Goal: Task Accomplishment & Management: Complete application form

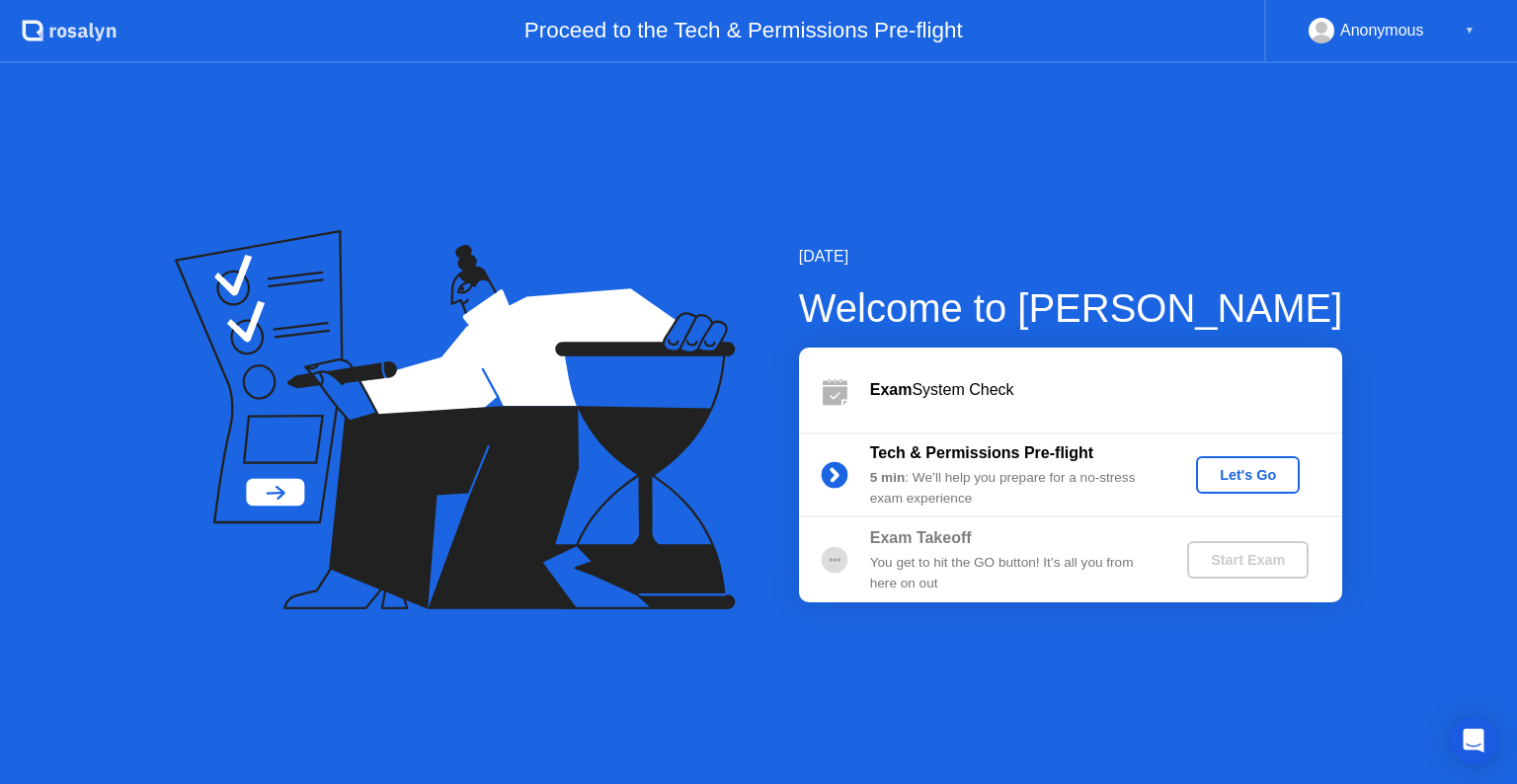
click at [1098, 550] on div "Exam Takeoff You get to hit the GO button! It’s all you from here on out" at bounding box center [1012, 559] width 284 height 67
click at [1240, 472] on div "Let's Go" at bounding box center [1248, 475] width 88 height 16
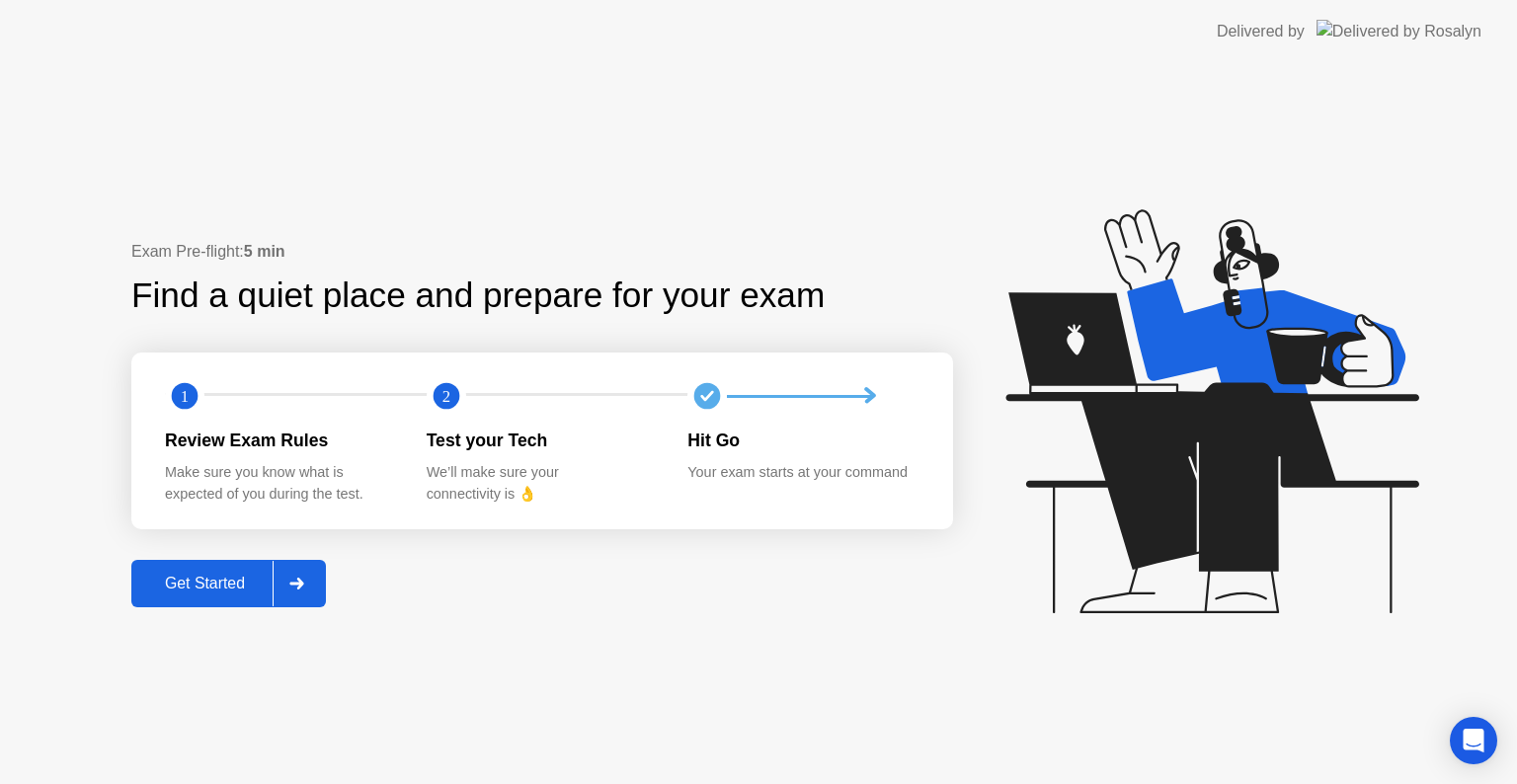
click at [224, 589] on div "Get Started" at bounding box center [205, 584] width 136 height 18
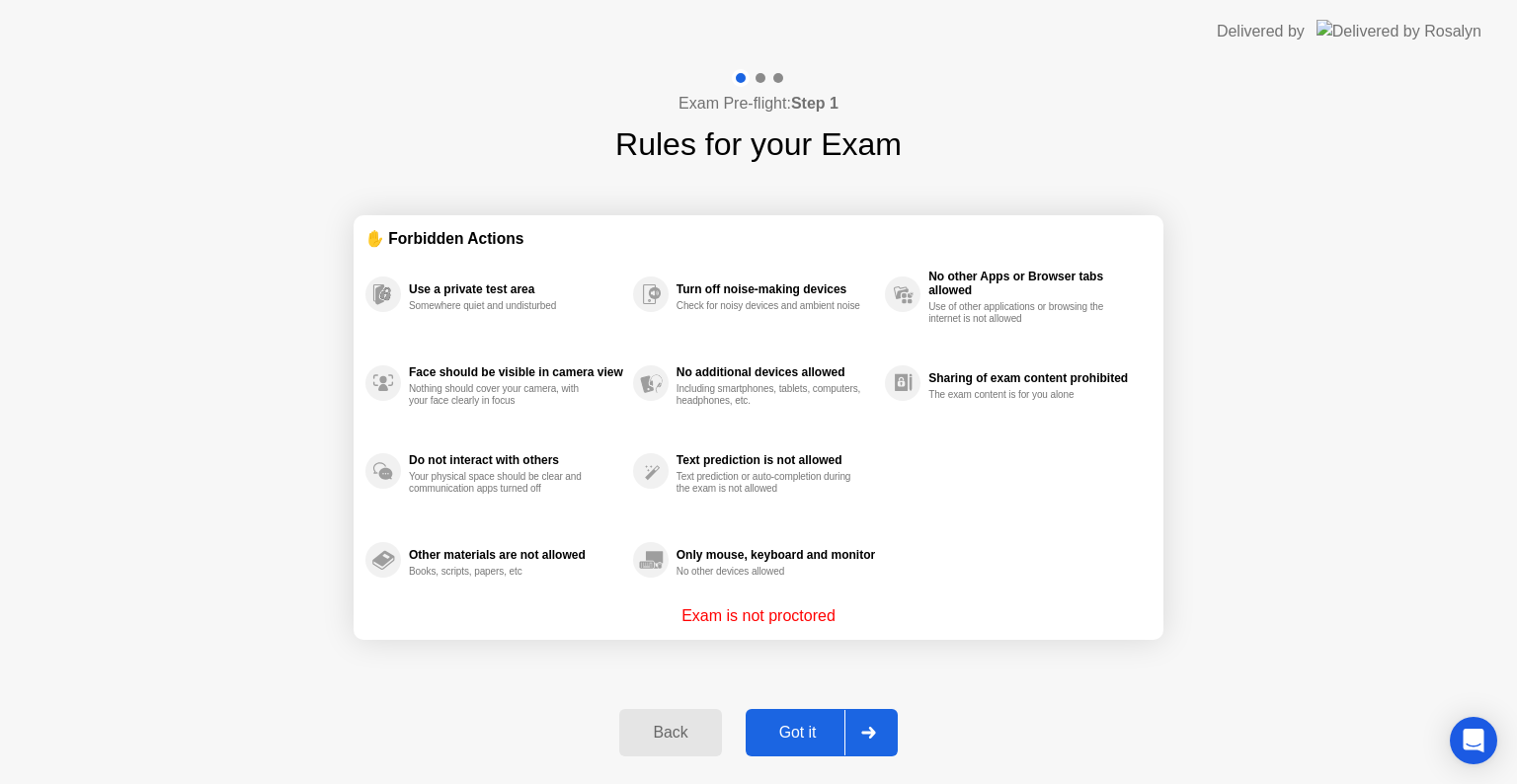
click at [802, 740] on div "Got it" at bounding box center [797, 732] width 93 height 18
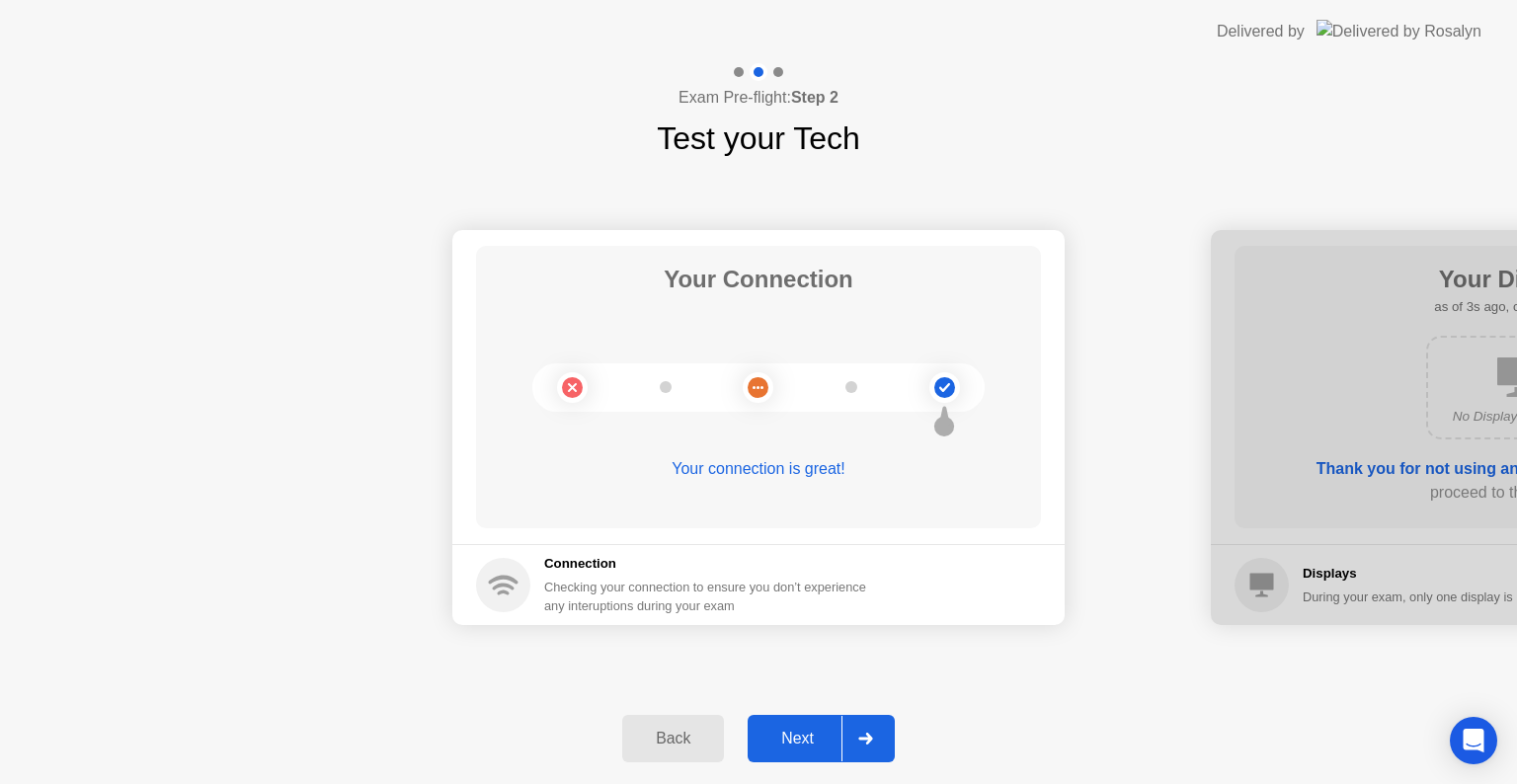
click at [802, 740] on div "Next" at bounding box center [797, 738] width 88 height 18
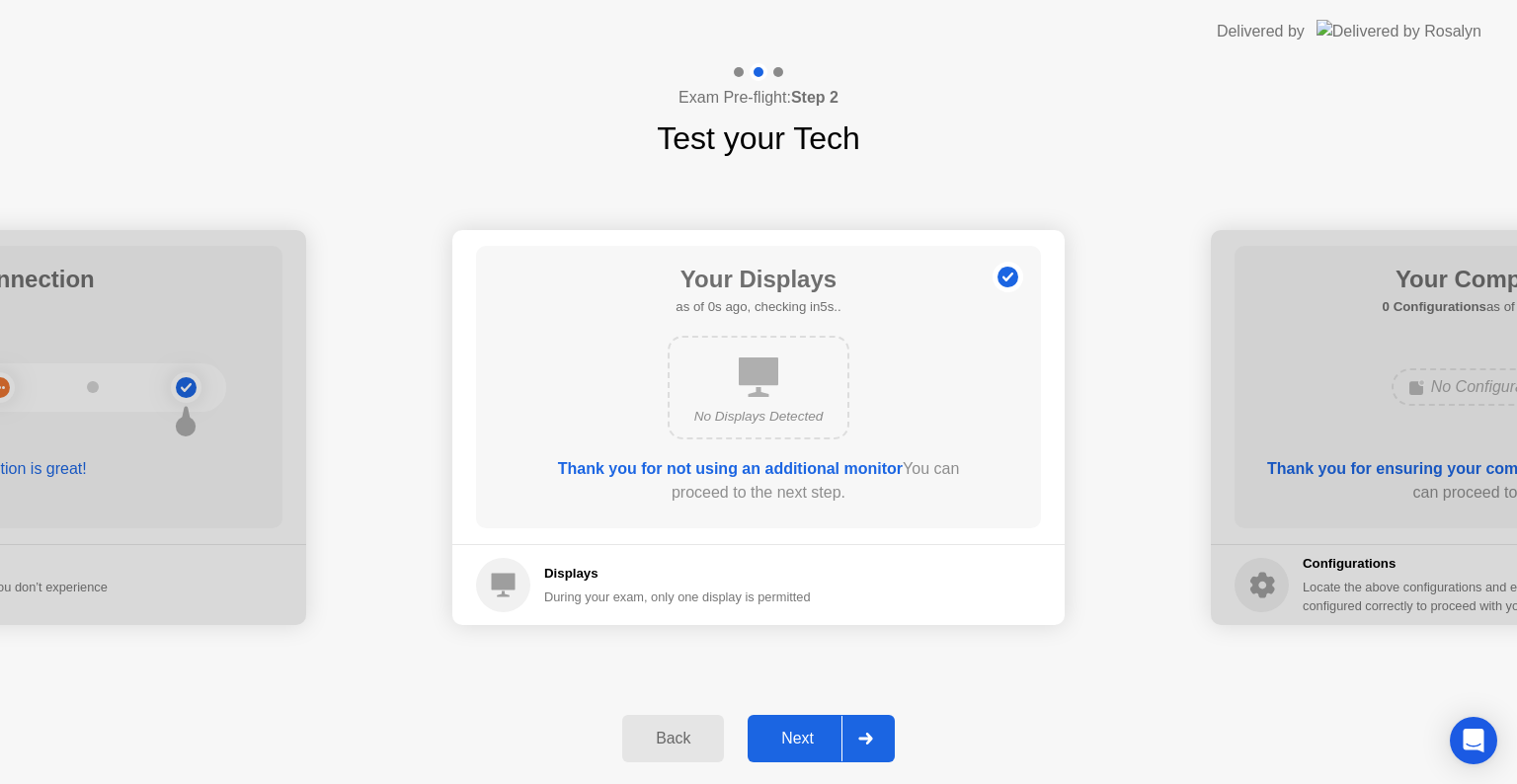
click at [802, 732] on div "Next" at bounding box center [797, 738] width 88 height 18
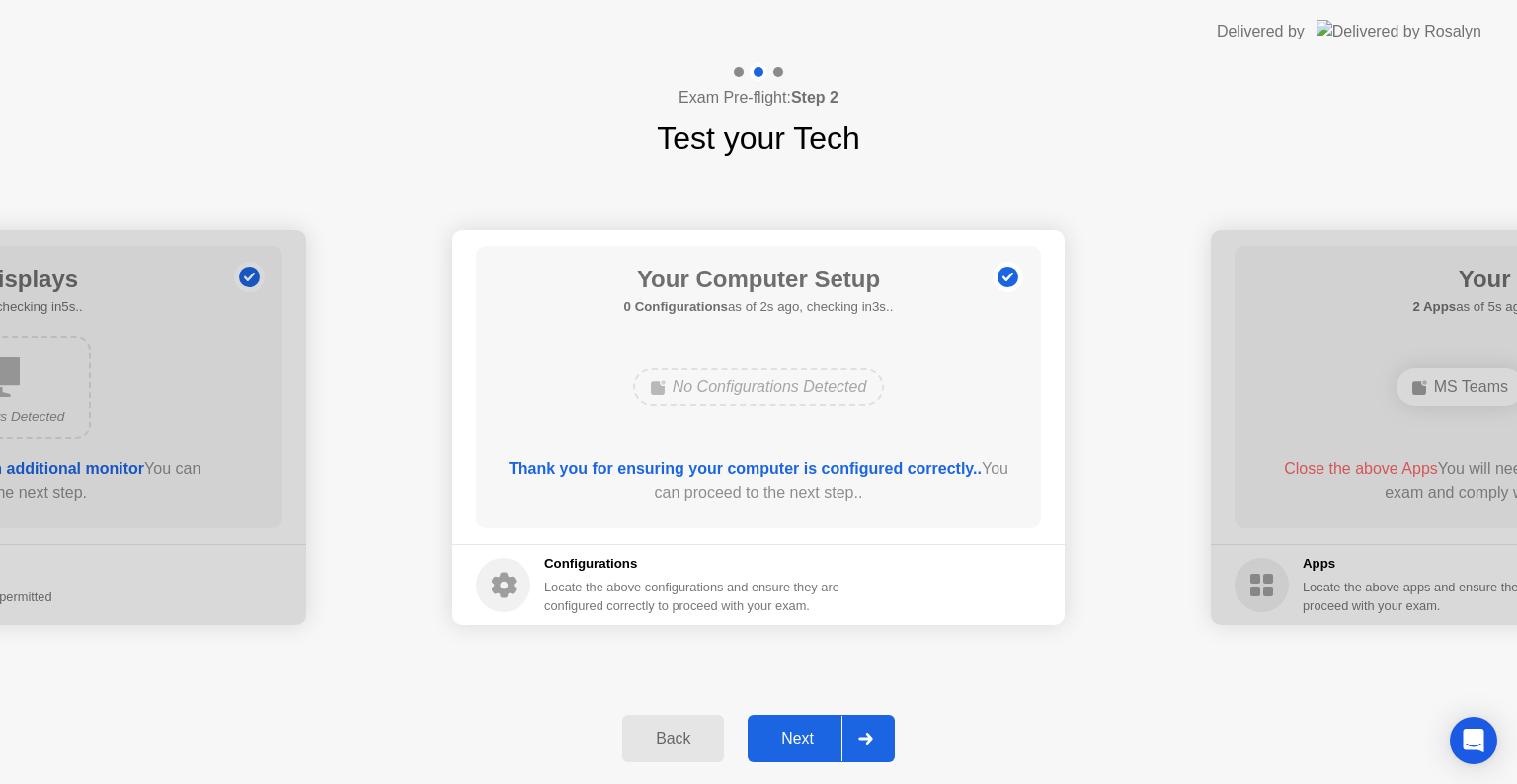
click at [804, 729] on div "Next" at bounding box center [797, 738] width 88 height 18
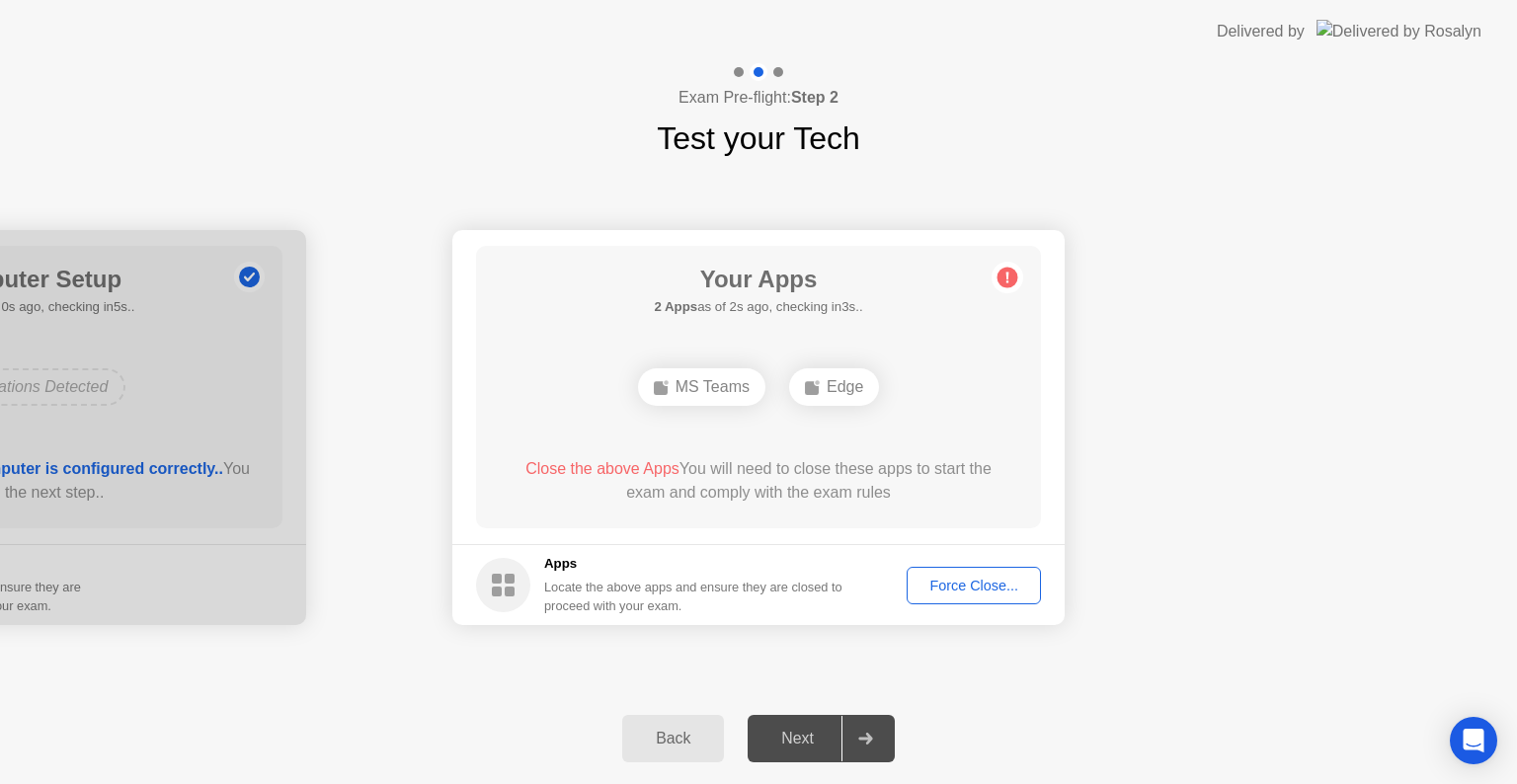
click at [956, 589] on div "Force Close..." at bounding box center [974, 586] width 121 height 16
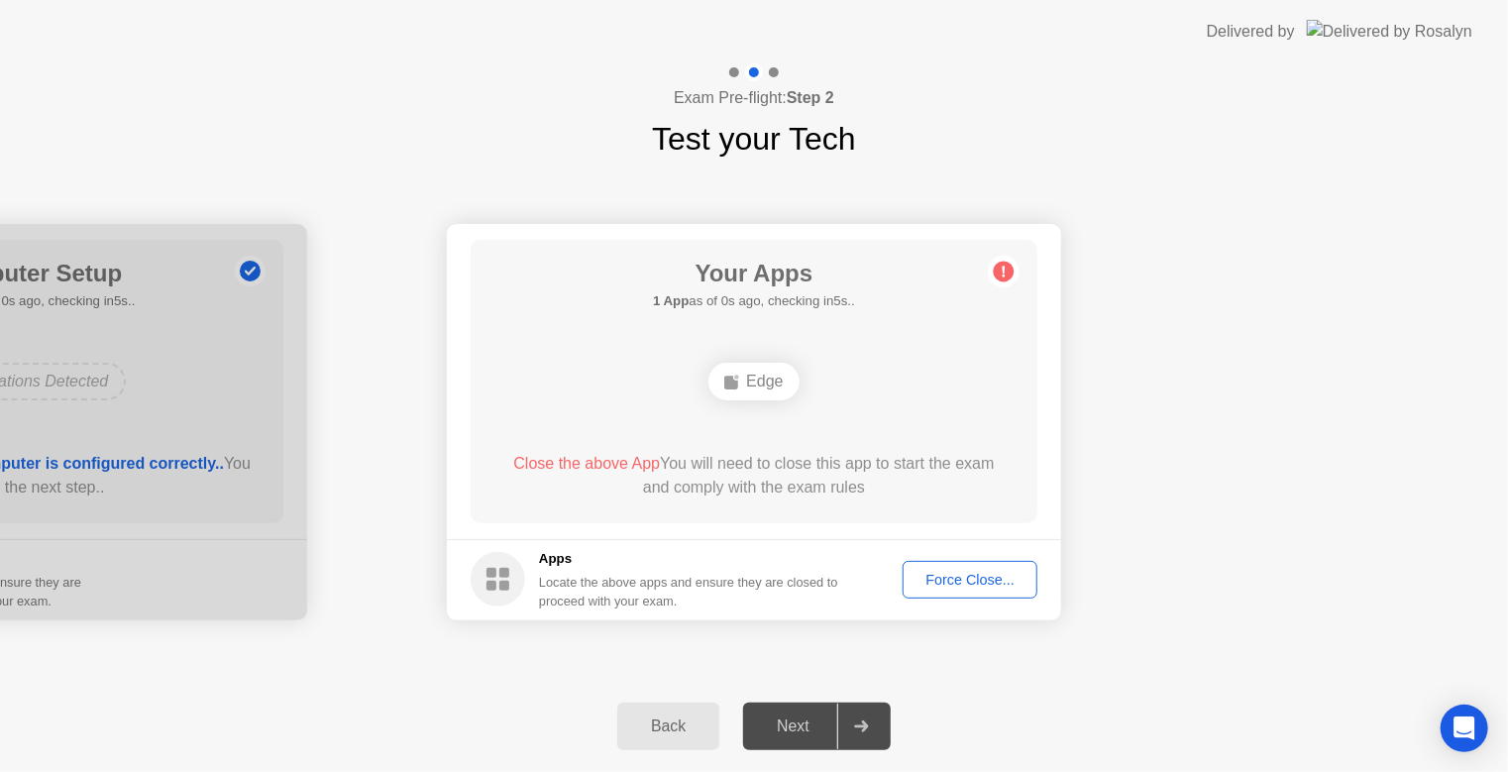
click at [805, 731] on div "Next" at bounding box center [793, 726] width 88 height 18
click at [796, 725] on div "Next" at bounding box center [793, 726] width 88 height 18
click at [937, 575] on div "Force Close..." at bounding box center [970, 580] width 121 height 16
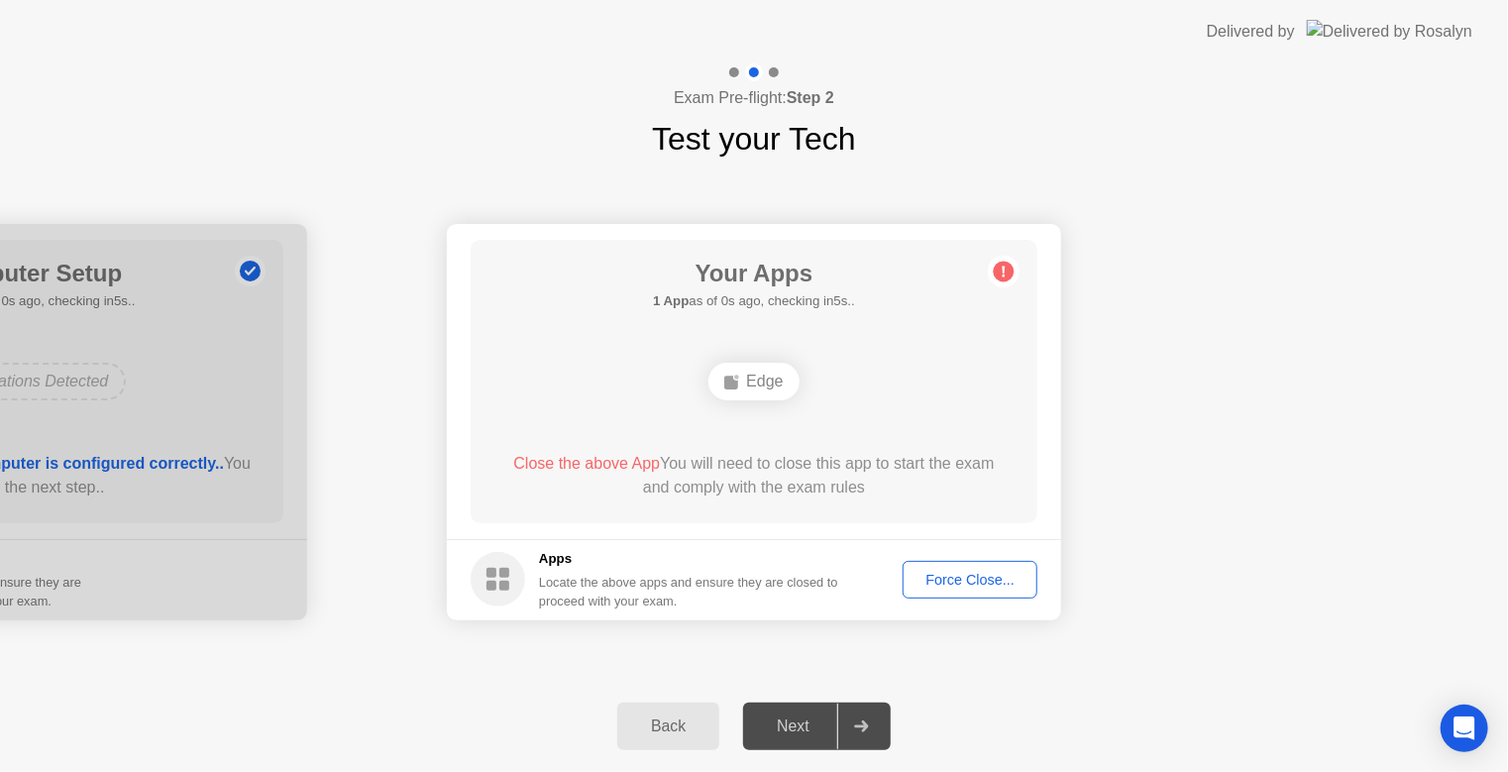
click at [868, 727] on icon at bounding box center [861, 726] width 14 height 12
click at [792, 722] on div "Next" at bounding box center [793, 726] width 88 height 18
click at [667, 529] on main "Your Apps 1 App as of 0s ago, checking in5s.. Edge Close the above App You will…" at bounding box center [754, 381] width 614 height 315
click at [949, 582] on div "Force Close..." at bounding box center [970, 580] width 121 height 16
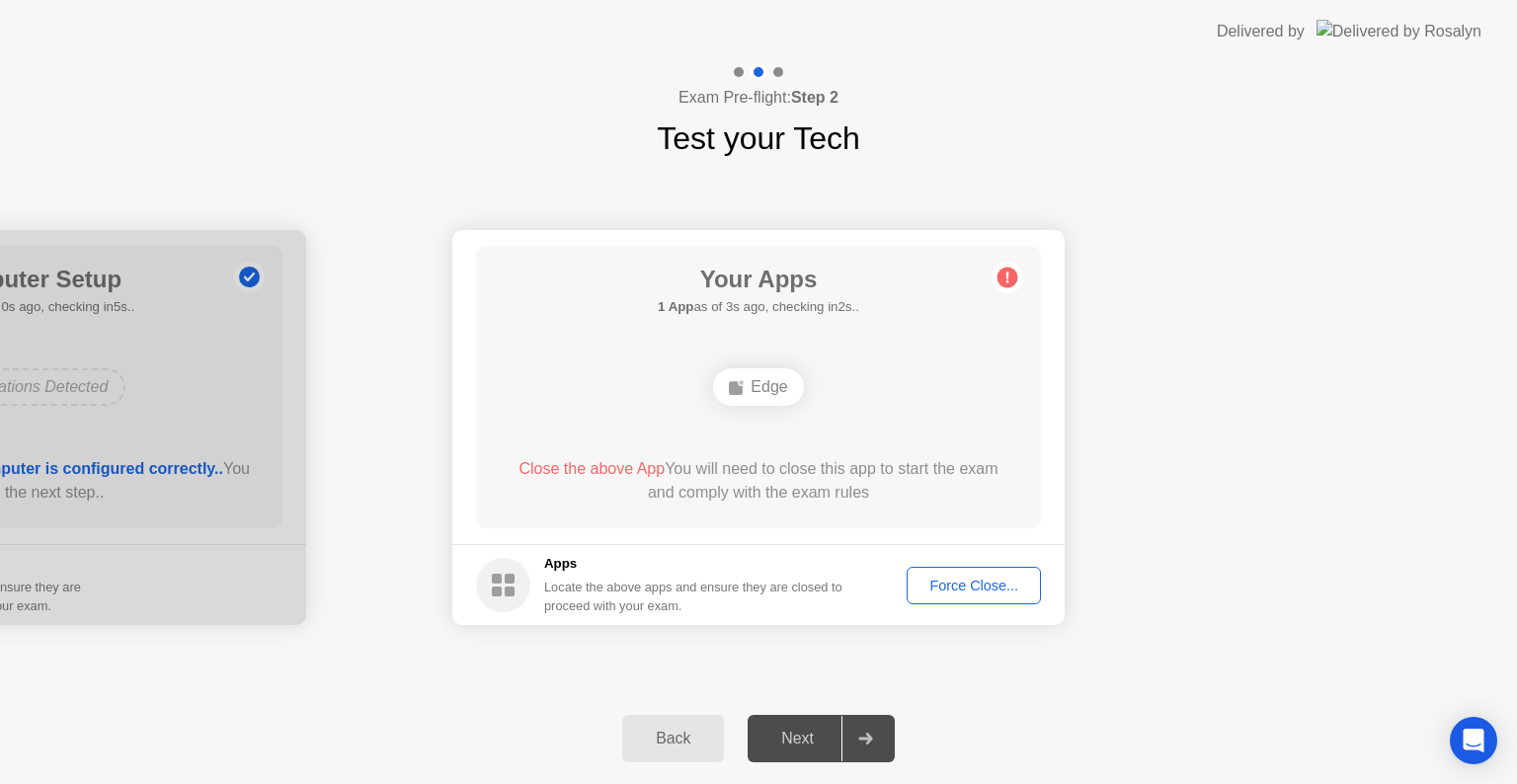
click at [500, 584] on circle at bounding box center [503, 585] width 55 height 55
click at [989, 584] on div "Force Close..." at bounding box center [974, 586] width 121 height 16
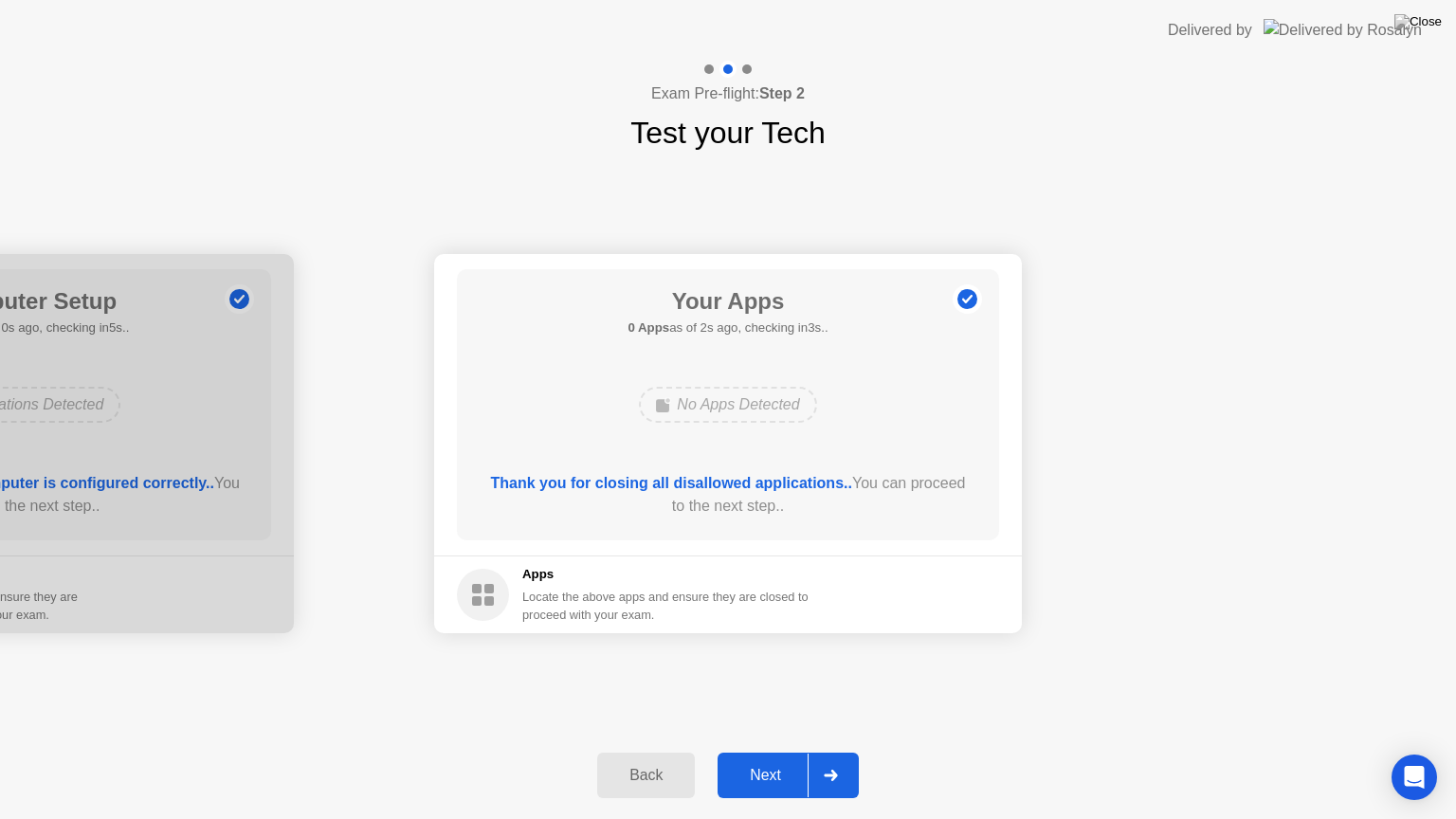
click at [804, 694] on div "Your Connection Your connection is great! Connection Checking your connection t…" at bounding box center [728, 444] width 1456 height 576
click at [770, 752] on div "Next" at bounding box center [765, 776] width 84 height 17
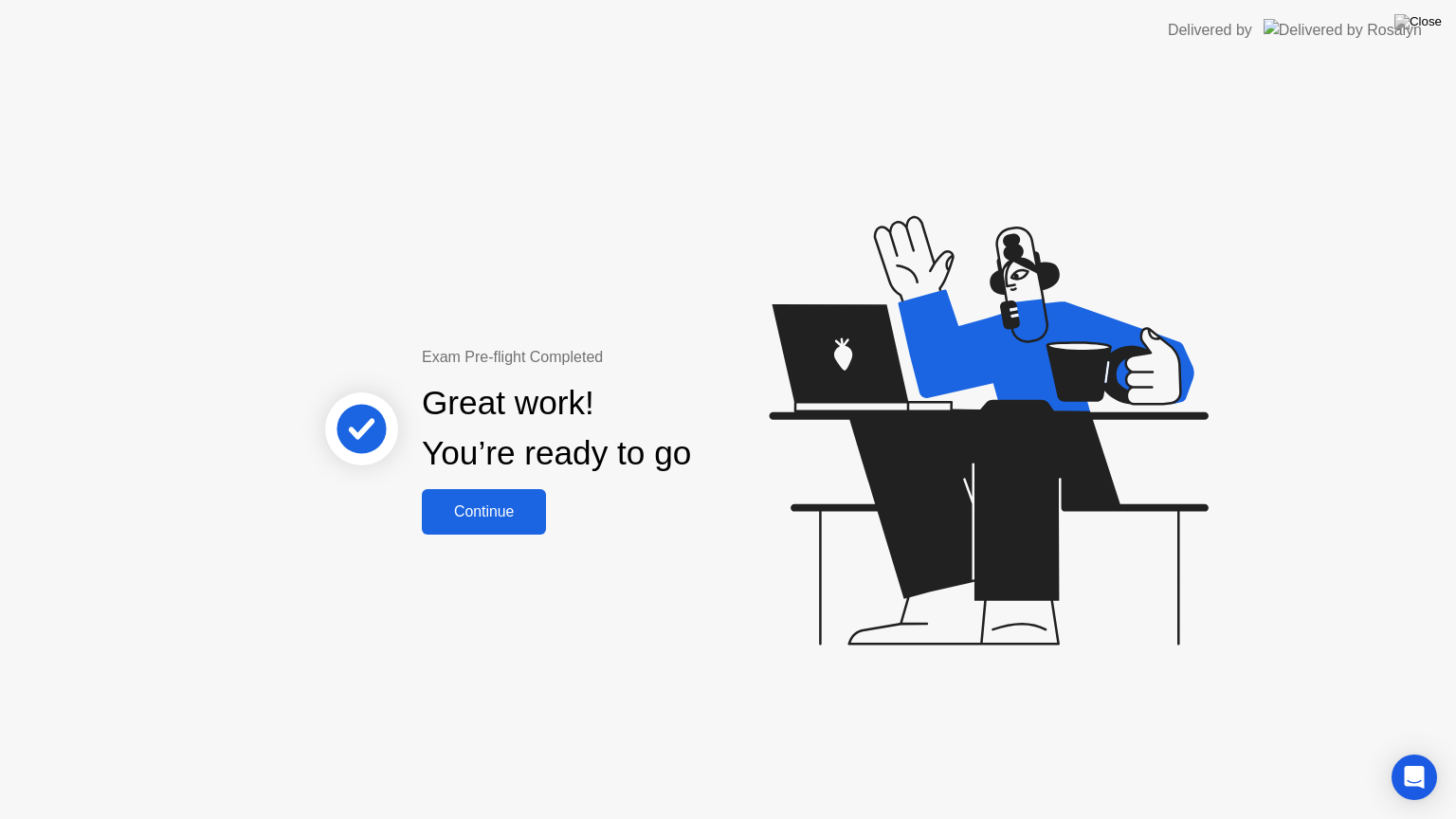
click at [770, 752] on div "Exam Pre-flight Completed Great work! You’re ready to go Continue" at bounding box center [728, 439] width 1456 height 759
click at [496, 504] on div "Continue" at bounding box center [484, 512] width 113 height 17
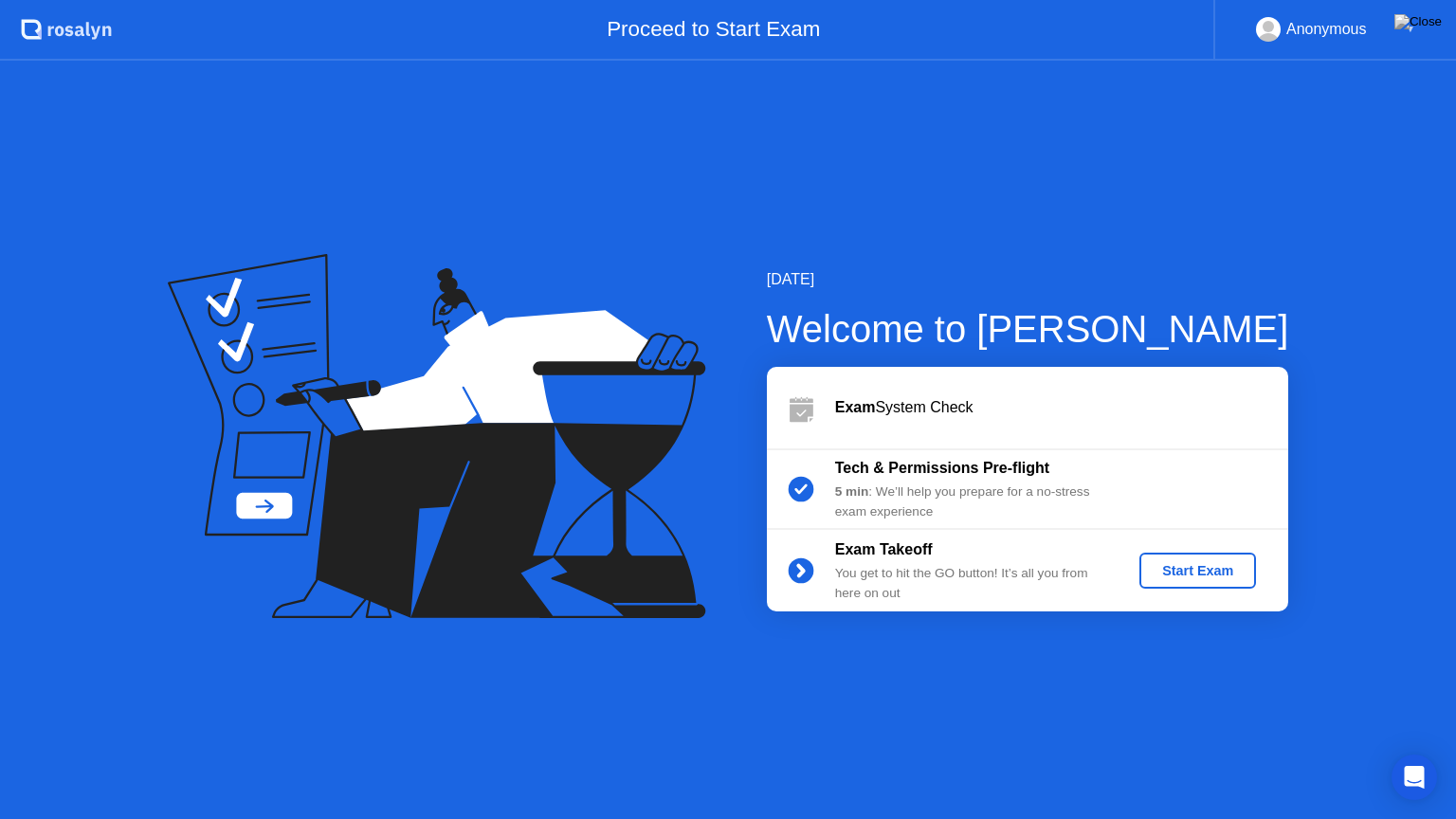
click at [1184, 573] on div "Start Exam" at bounding box center [1198, 571] width 101 height 15
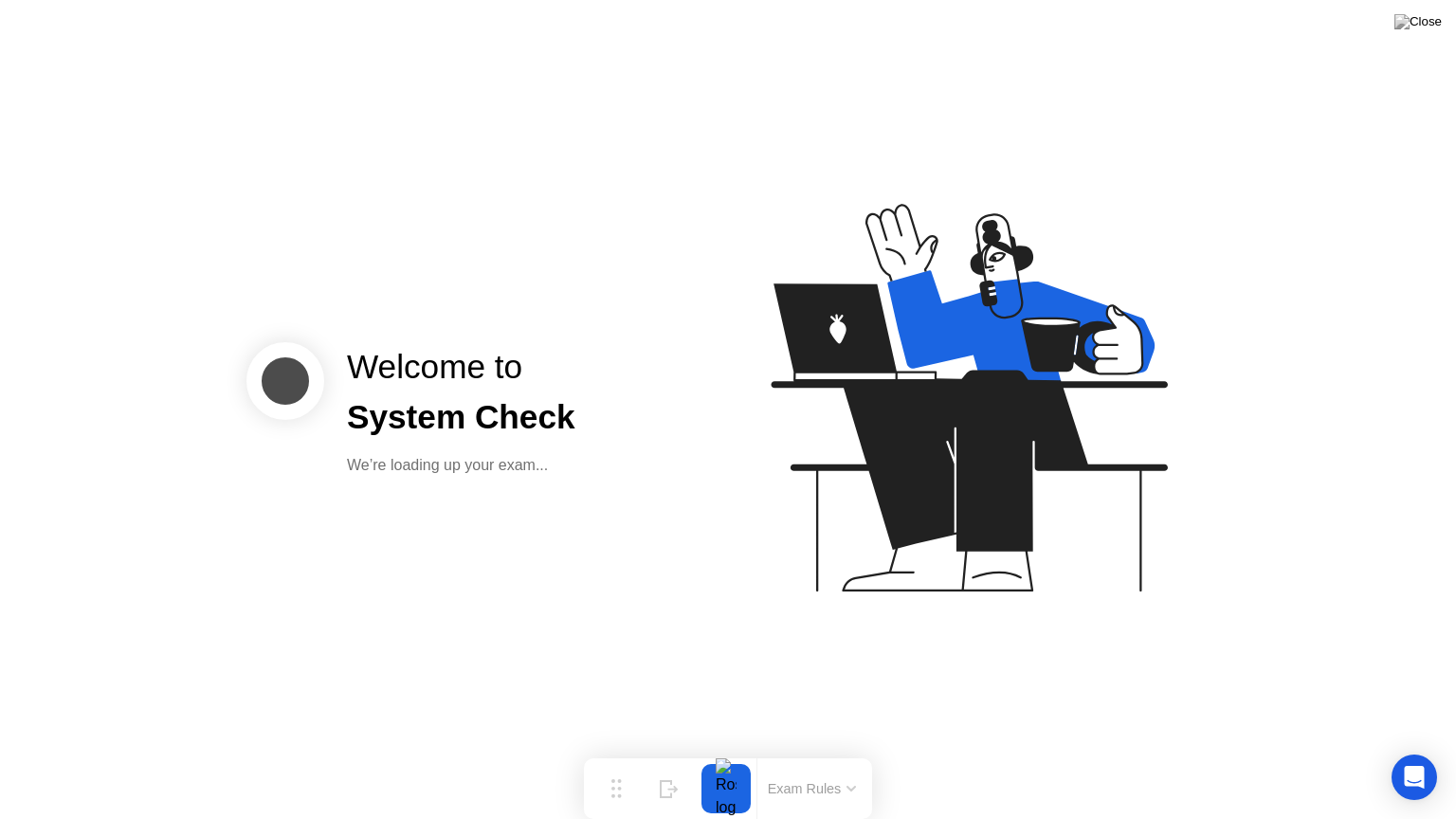
click at [1115, 631] on icon at bounding box center [964, 406] width 489 height 485
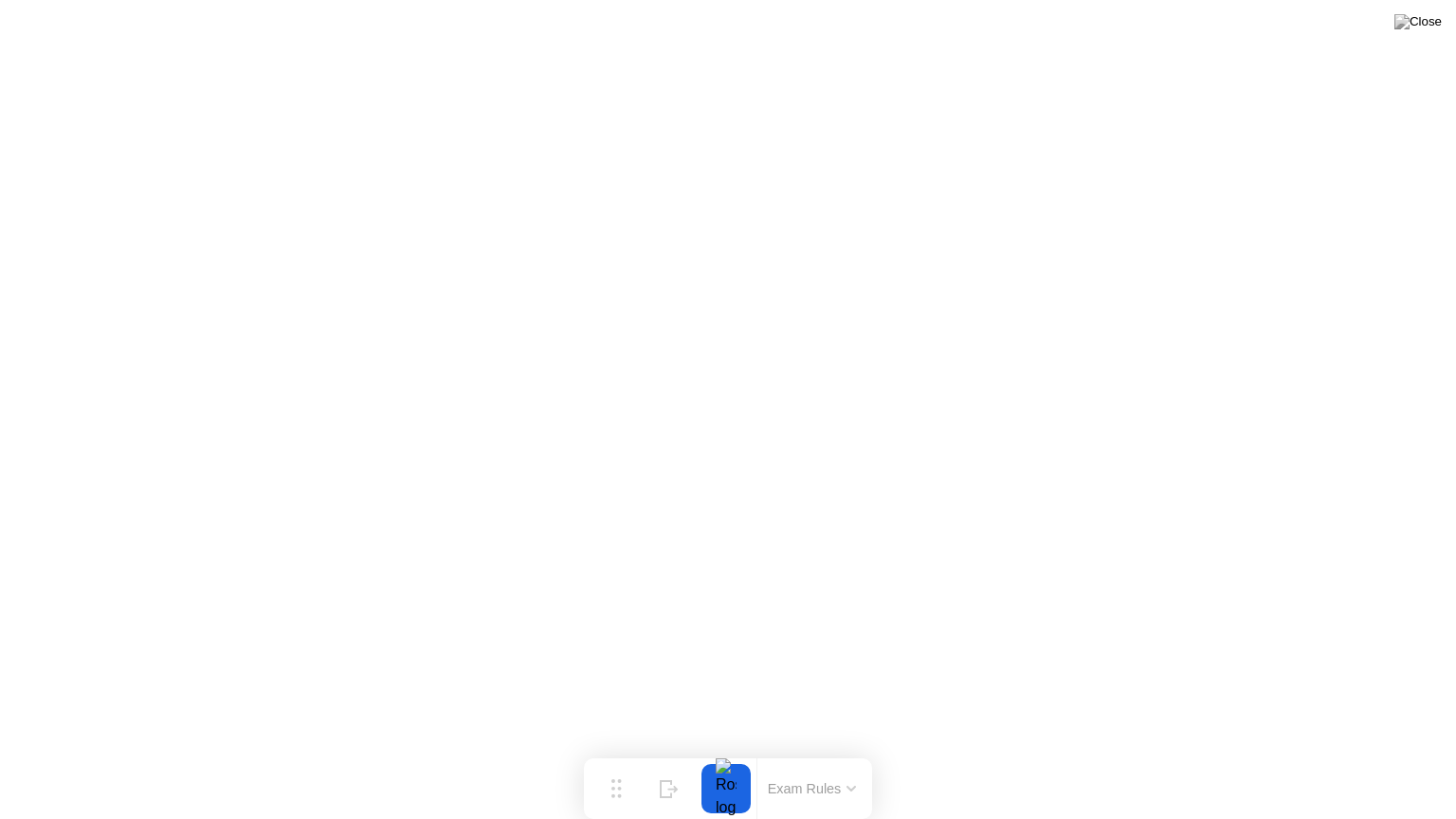
click at [736, 752] on div at bounding box center [726, 789] width 40 height 50
click at [1433, 19] on img at bounding box center [1419, 22] width 48 height 15
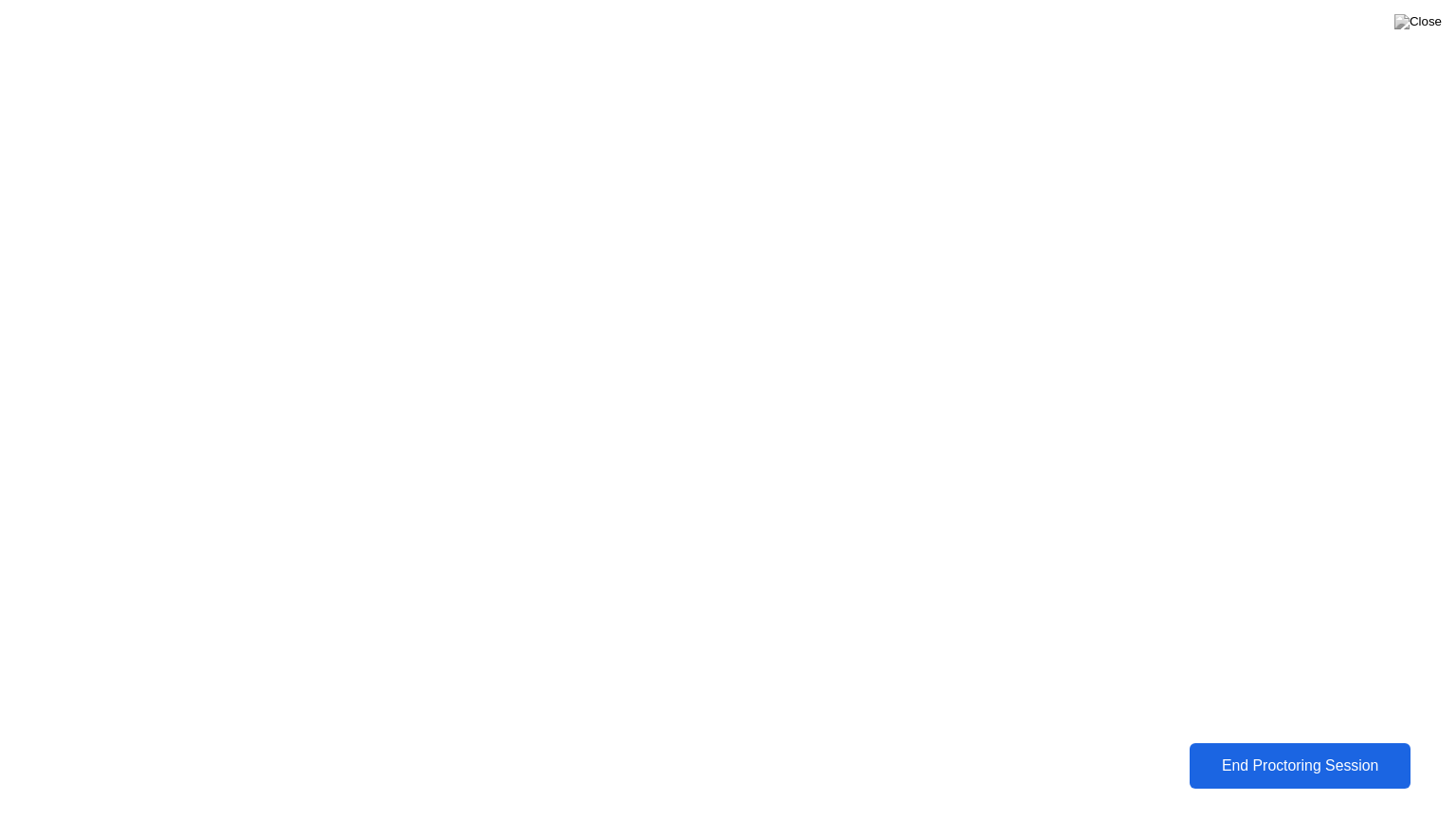
click at [1244, 752] on div "End Proctoring Session" at bounding box center [1301, 766] width 210 height 17
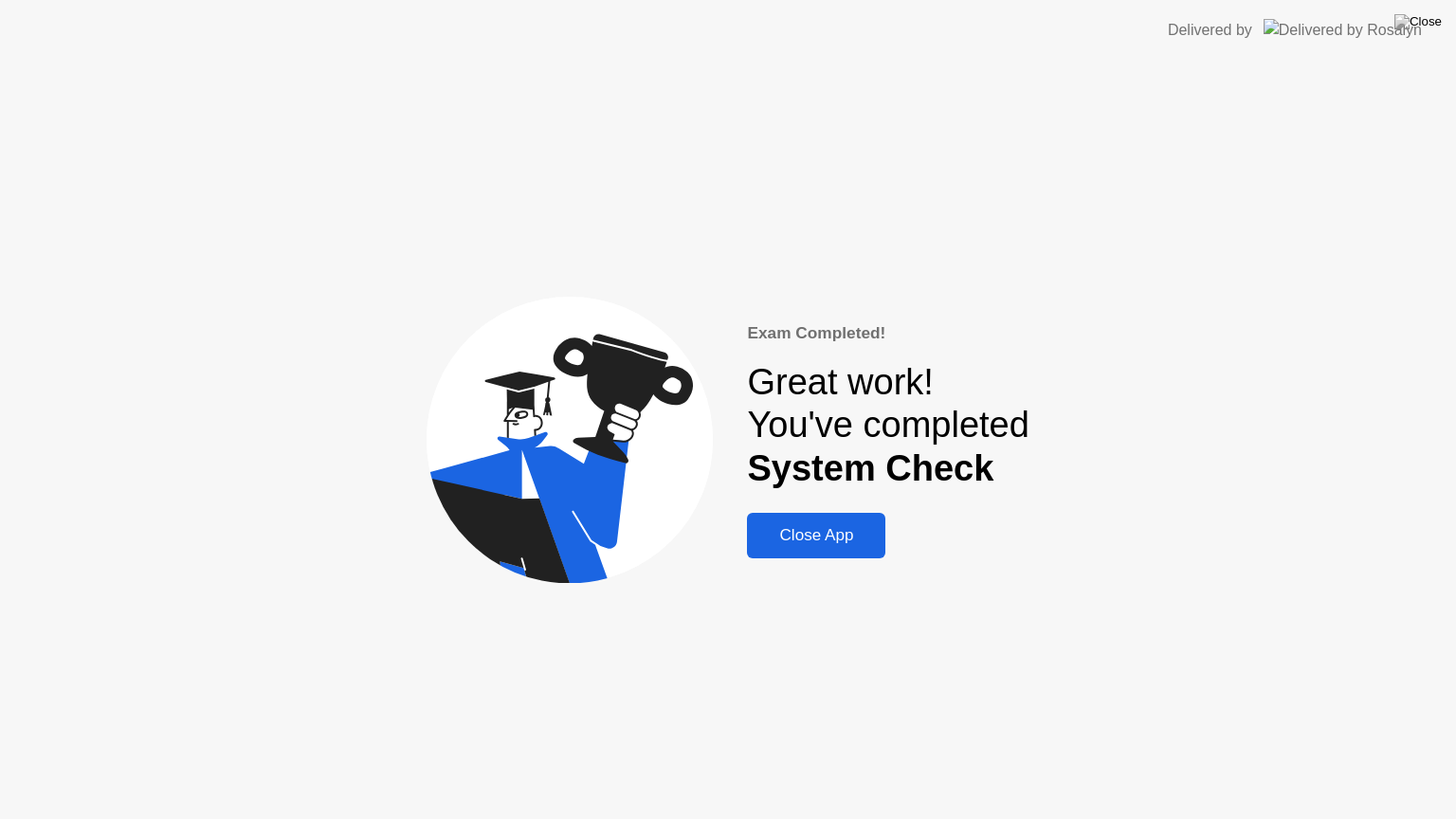
click at [792, 535] on div "Close App" at bounding box center [816, 536] width 127 height 19
